Goal: Transaction & Acquisition: Purchase product/service

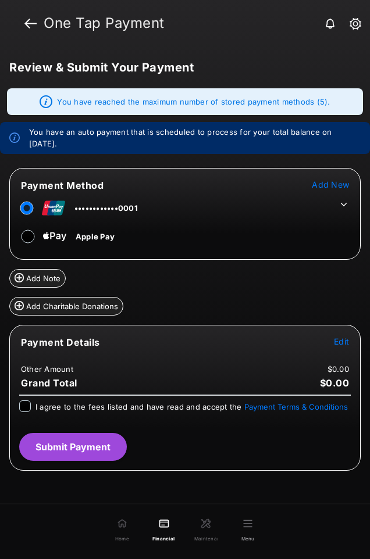
click at [343, 337] on span "Edit" at bounding box center [341, 342] width 15 height 10
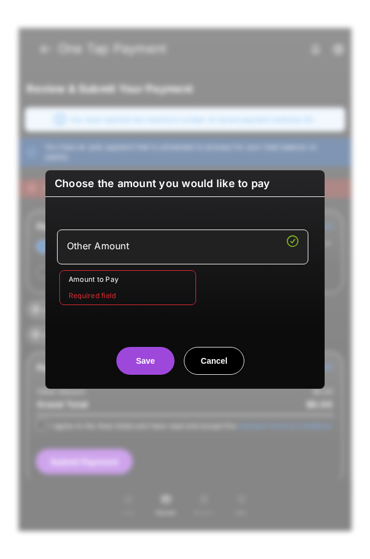
click at [151, 284] on input "Amount to Pay" at bounding box center [127, 287] width 137 height 35
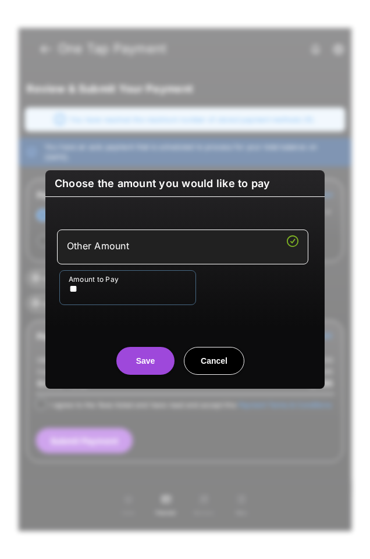
type input "**"
click at [253, 295] on div "Amount to Pay **" at bounding box center [187, 287] width 256 height 35
click at [167, 361] on button "Save" at bounding box center [145, 361] width 58 height 28
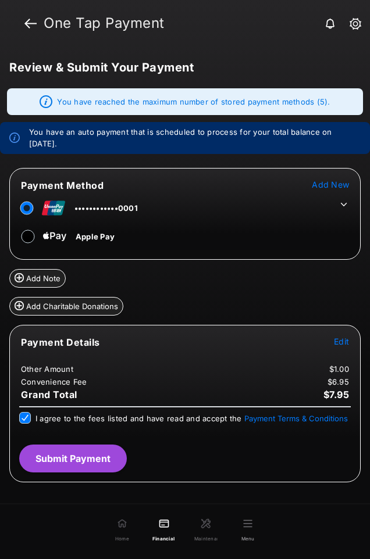
click at [343, 205] on icon at bounding box center [344, 204] width 6 height 3
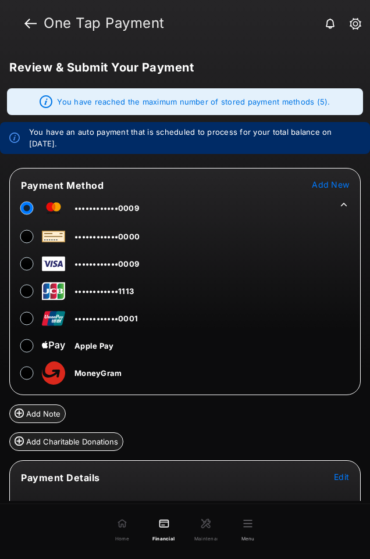
click at [340, 203] on icon at bounding box center [343, 204] width 10 height 10
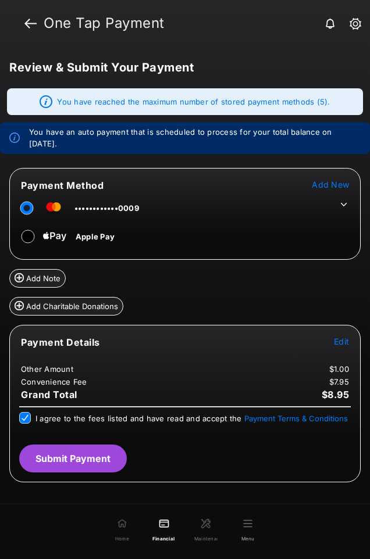
click at [81, 454] on button "Submit Payment" at bounding box center [73, 459] width 108 height 28
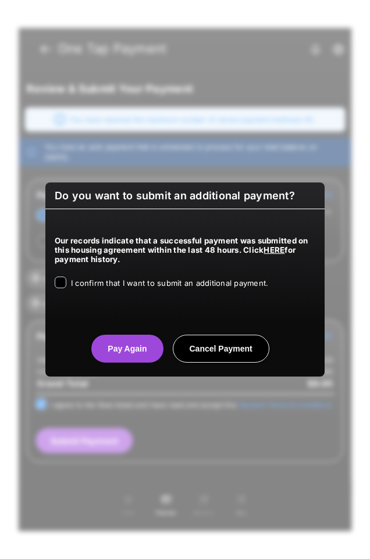
click at [76, 277] on label "I confirm that I want to submit an additional payment." at bounding box center [169, 283] width 197 height 12
click at [87, 266] on div "Our records indicate that a successful payment was submitted on this housing ag…" at bounding box center [184, 260] width 279 height 102
click at [74, 280] on span "I confirm that I want to submit an additional payment." at bounding box center [169, 283] width 197 height 9
click at [136, 348] on button "Pay Again" at bounding box center [127, 349] width 72 height 28
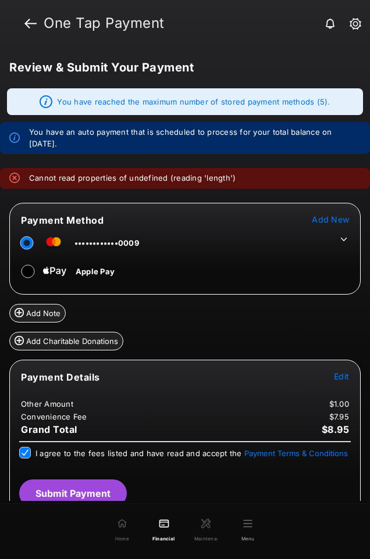
scroll to position [13, 0]
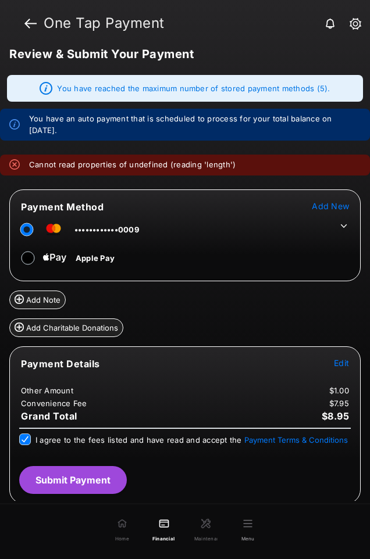
click at [350, 225] on tr "••••••••••••0009" at bounding box center [185, 228] width 348 height 26
click at [343, 225] on icon at bounding box center [343, 226] width 10 height 10
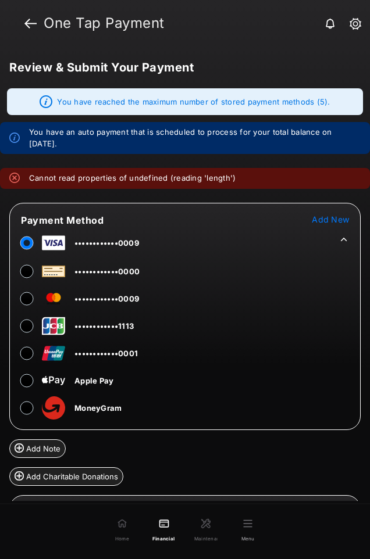
click at [342, 247] on tr "••••••••••••0009" at bounding box center [185, 241] width 348 height 26
click at [344, 244] on icon at bounding box center [343, 239] width 10 height 10
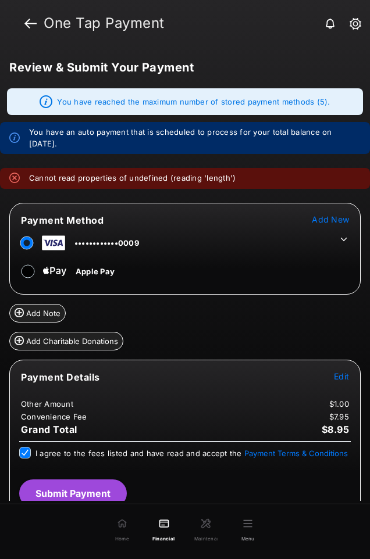
click at [67, 487] on button "Submit Payment" at bounding box center [73, 494] width 108 height 28
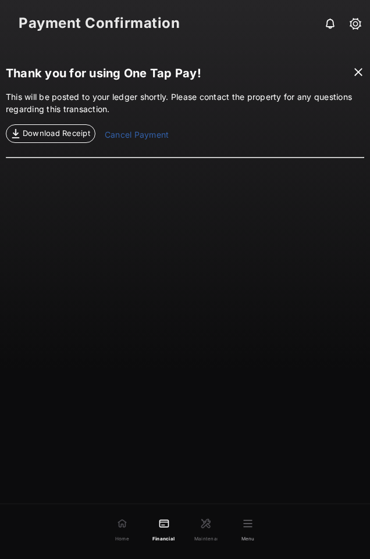
click at [126, 134] on link "Cancel Payment" at bounding box center [137, 136] width 64 height 15
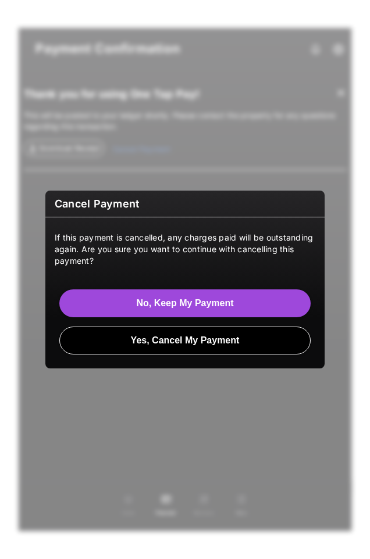
click at [197, 342] on button "Yes, Cancel My Payment" at bounding box center [184, 341] width 251 height 28
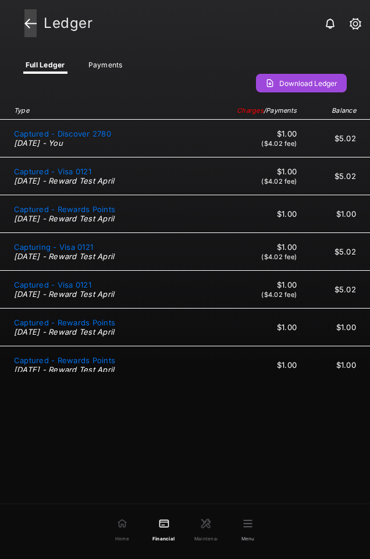
click at [33, 22] on link at bounding box center [30, 23] width 12 height 28
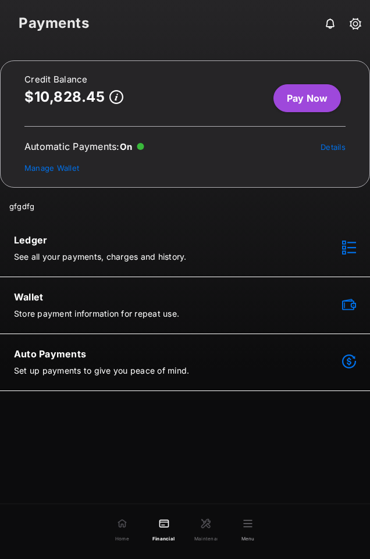
click at [322, 102] on link "Pay Now" at bounding box center [306, 98] width 67 height 28
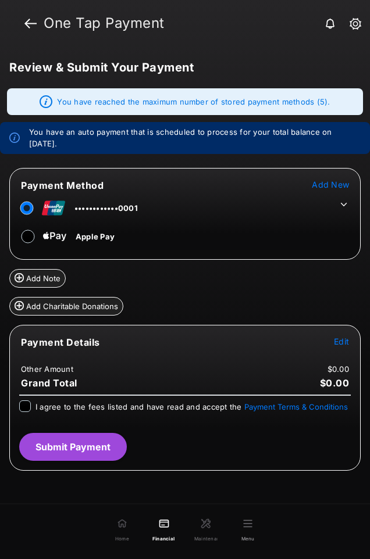
click at [346, 202] on icon at bounding box center [343, 204] width 10 height 10
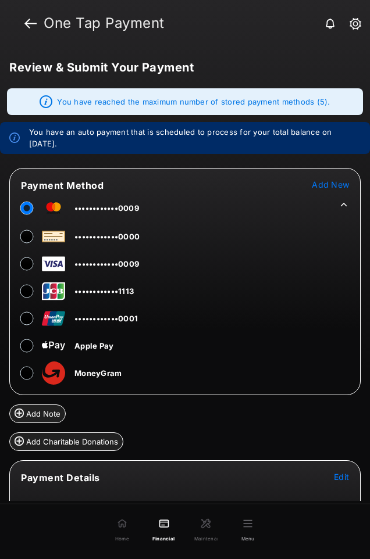
click at [341, 204] on icon at bounding box center [343, 204] width 10 height 10
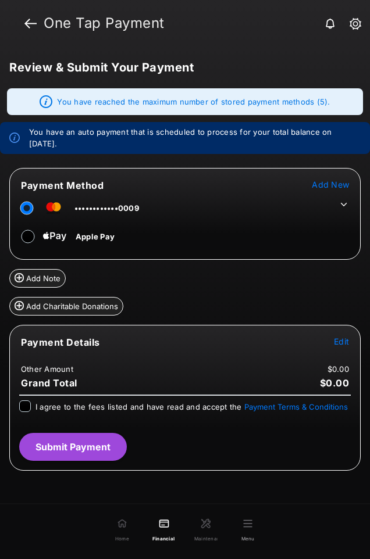
click at [336, 343] on span "Edit" at bounding box center [341, 342] width 15 height 10
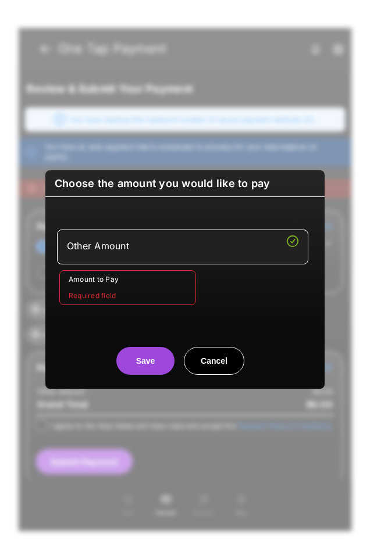
click at [181, 273] on input "Amount to Pay" at bounding box center [127, 287] width 137 height 35
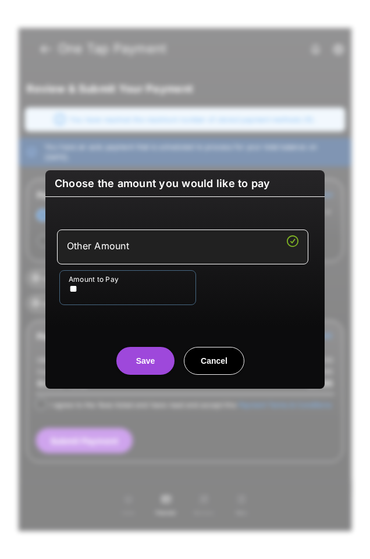
type input "**"
click at [216, 302] on div "Amount to Pay **" at bounding box center [187, 287] width 256 height 35
click at [158, 358] on button "Save" at bounding box center [145, 361] width 58 height 28
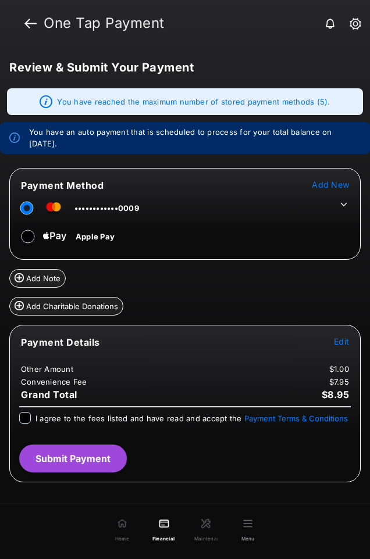
click at [53, 420] on span "I agree to the fees listed and have read and accept the Payment Terms & Conditi…" at bounding box center [191, 418] width 312 height 9
click at [101, 454] on button "Submit Payment" at bounding box center [73, 459] width 108 height 28
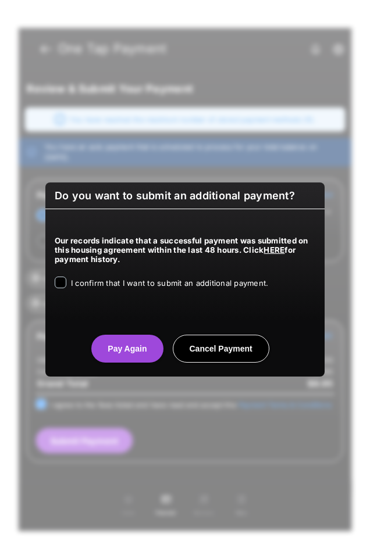
click at [90, 281] on span "I confirm that I want to submit an additional payment." at bounding box center [169, 283] width 197 height 9
click at [136, 345] on button "Pay Again" at bounding box center [127, 349] width 72 height 28
